Goal: Task Accomplishment & Management: Use online tool/utility

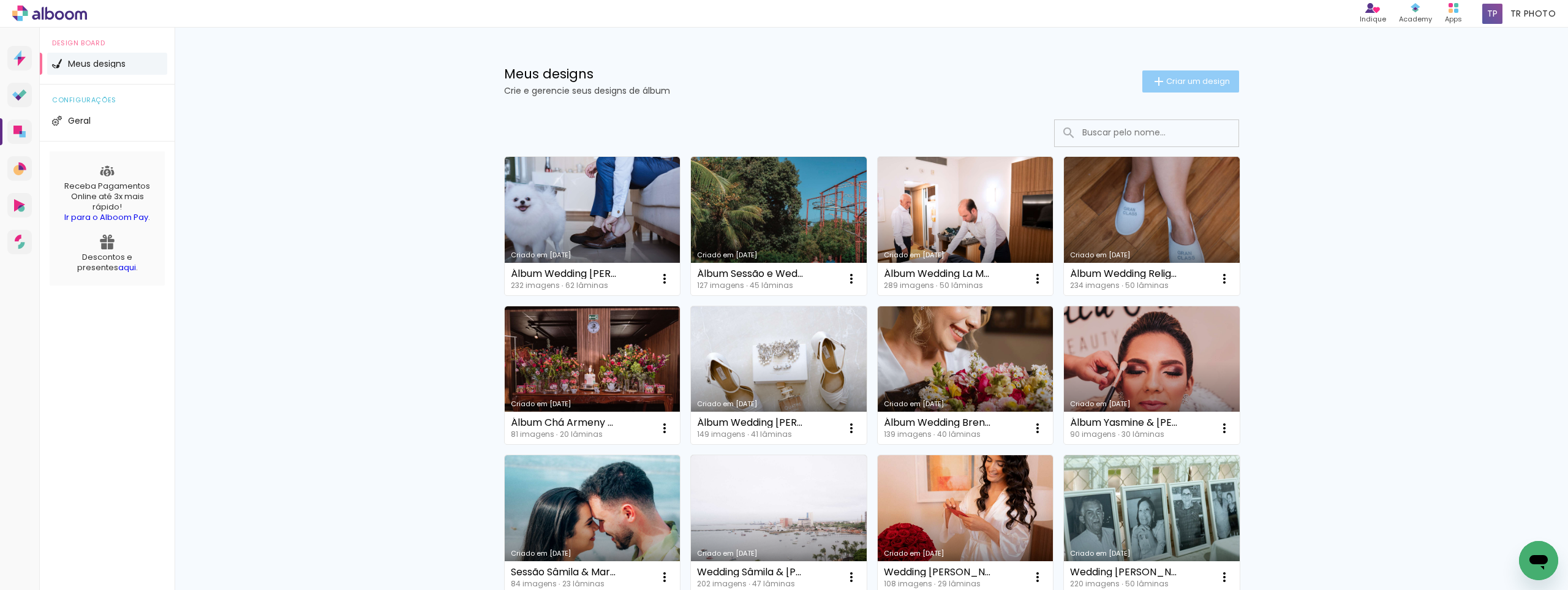
click at [1152, 86] on iron-icon at bounding box center [1159, 81] width 15 height 15
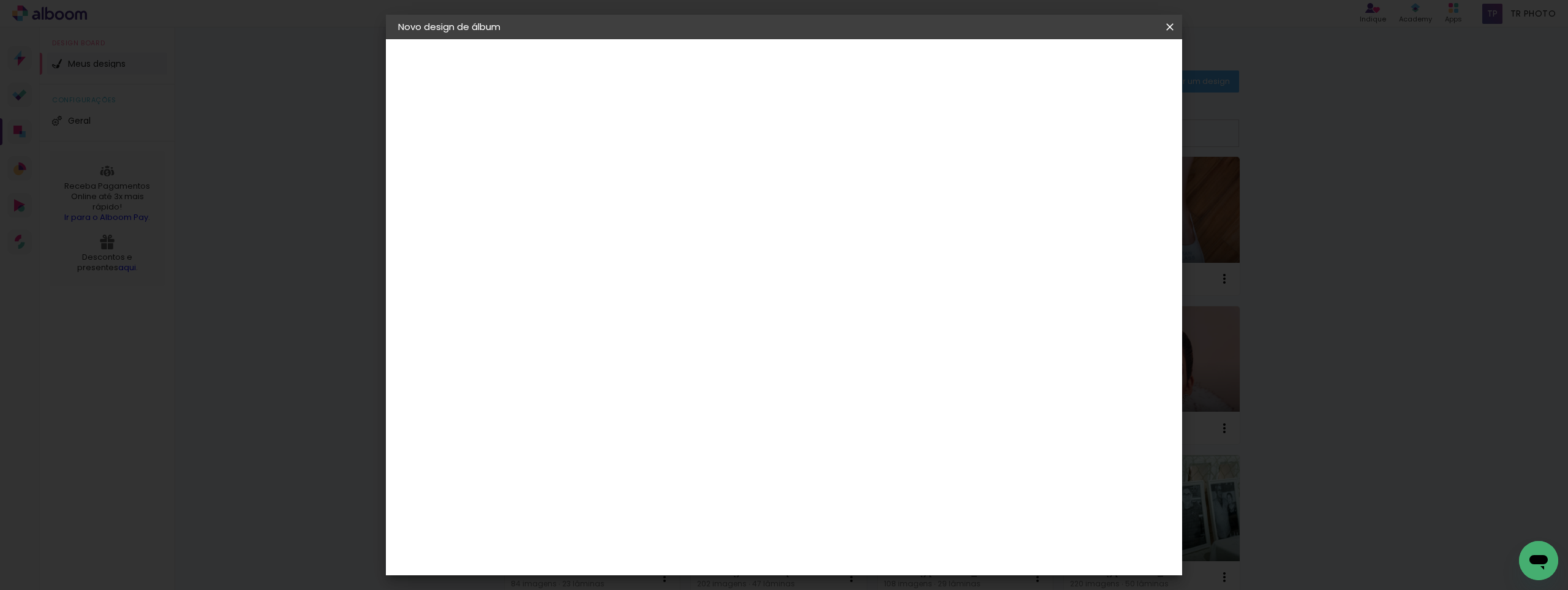
drag, startPoint x: 1168, startPoint y: 22, endPoint x: 736, endPoint y: 248, distance: 487.5
click at [0, 0] on iron-icon at bounding box center [0, 0] width 0 height 0
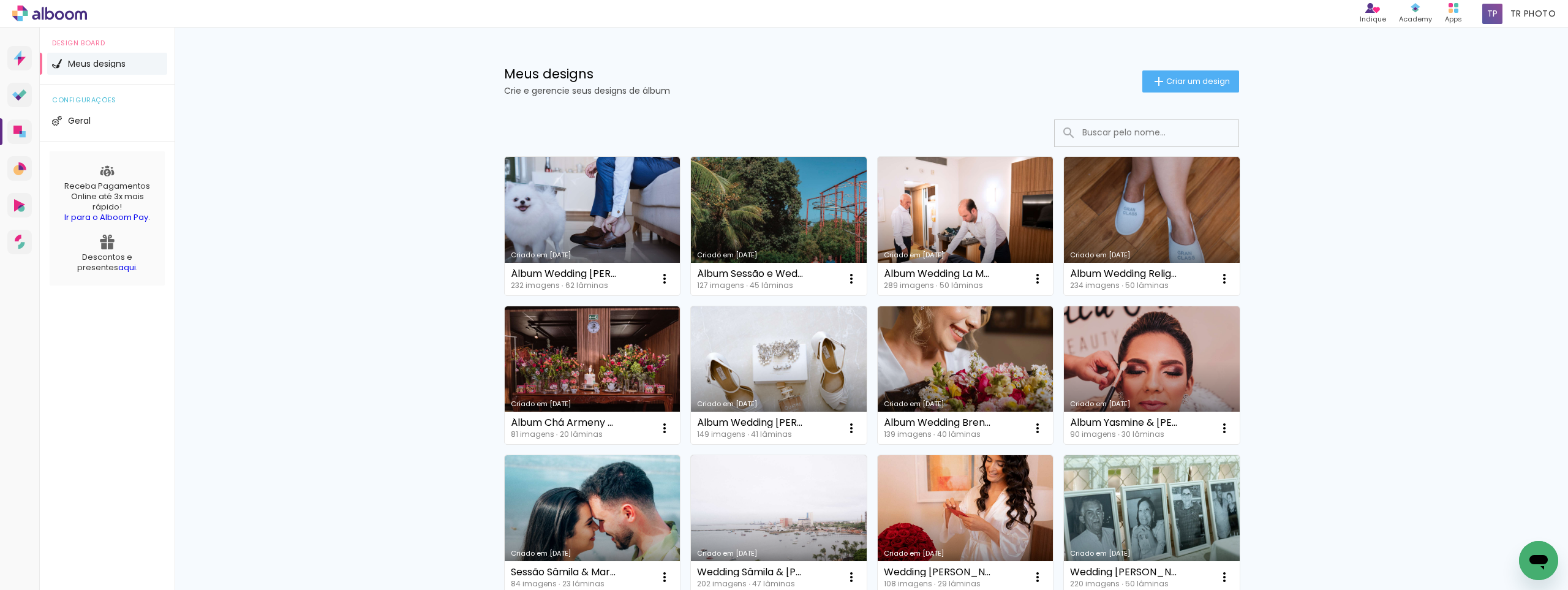
drag, startPoint x: 1509, startPoint y: 95, endPoint x: 1386, endPoint y: 57, distance: 128.7
click at [1064, 57] on div "Meus designs Crie e gerencie seus designs de álbum Criar um design" at bounding box center [872, 67] width 796 height 79
drag, startPoint x: 1085, startPoint y: 58, endPoint x: 1085, endPoint y: 51, distance: 7.0
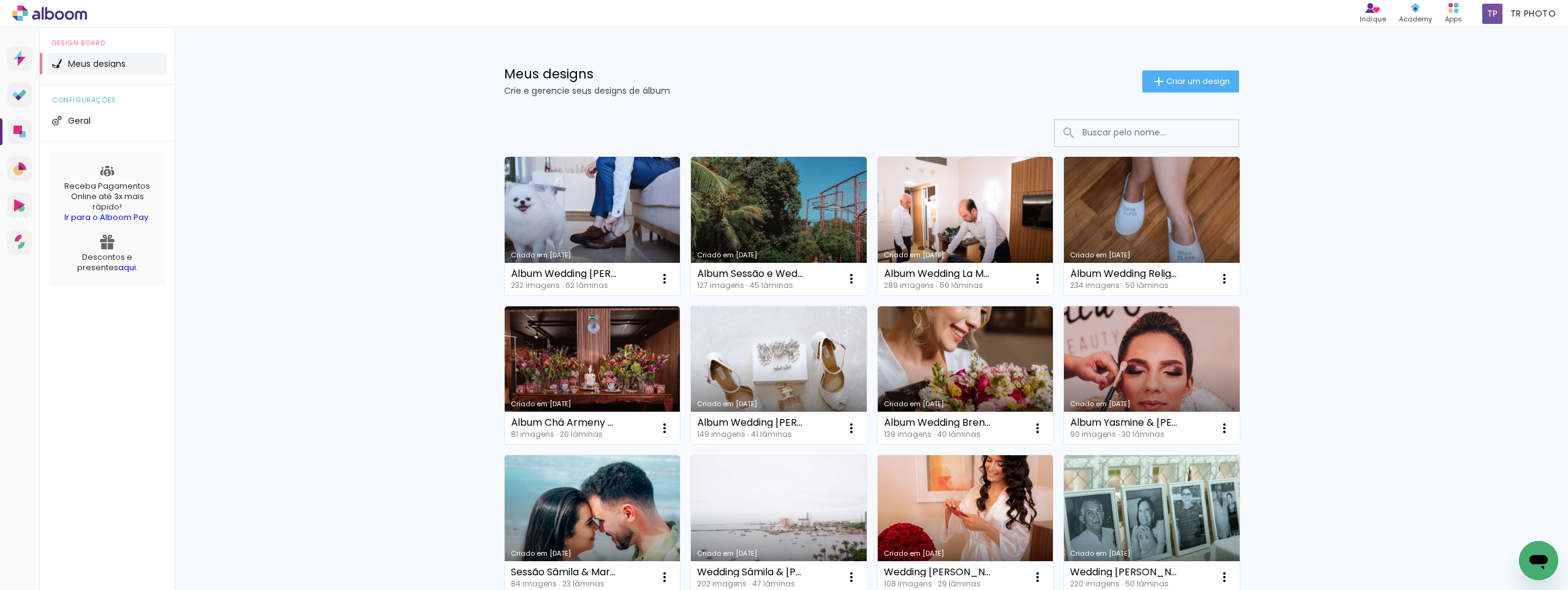
click at [1085, 58] on div "Meus designs Crie e gerencie seus designs de álbum Criar um design" at bounding box center [872, 67] width 796 height 79
